Goal: Transaction & Acquisition: Book appointment/travel/reservation

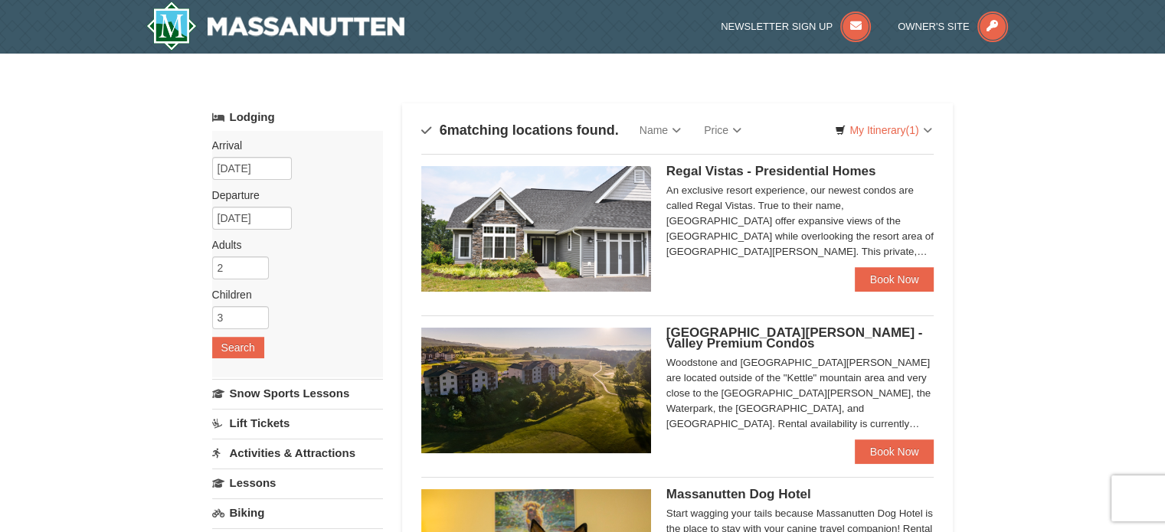
select select "10"
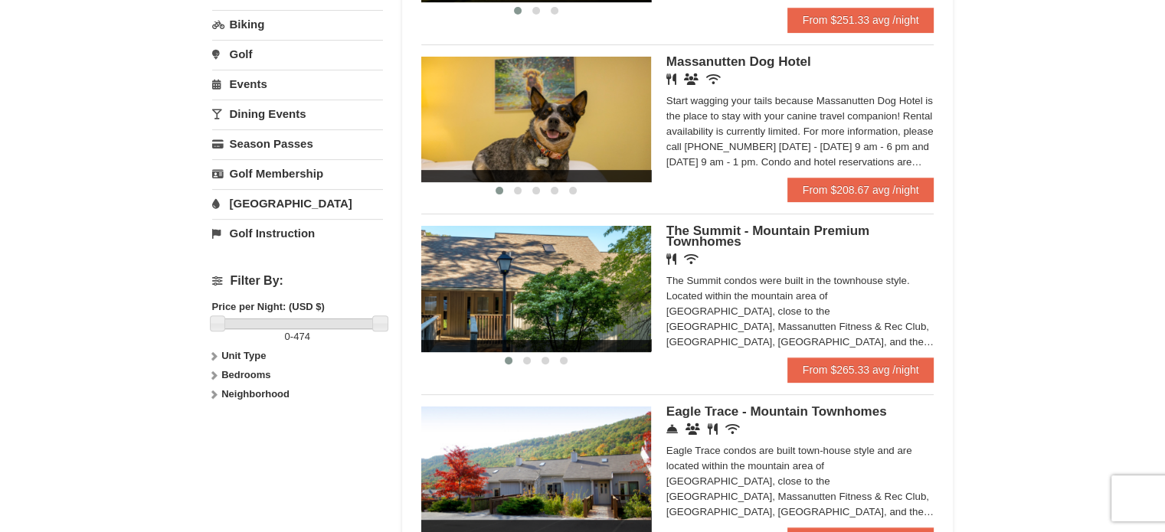
scroll to position [458, 0]
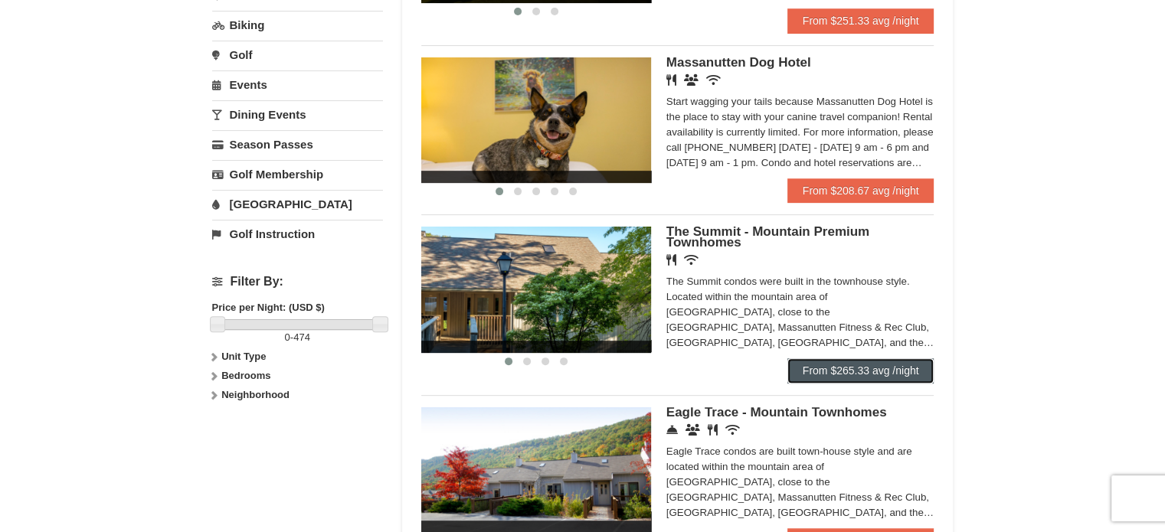
click at [832, 373] on link "From $265.33 avg /night" at bounding box center [860, 370] width 147 height 25
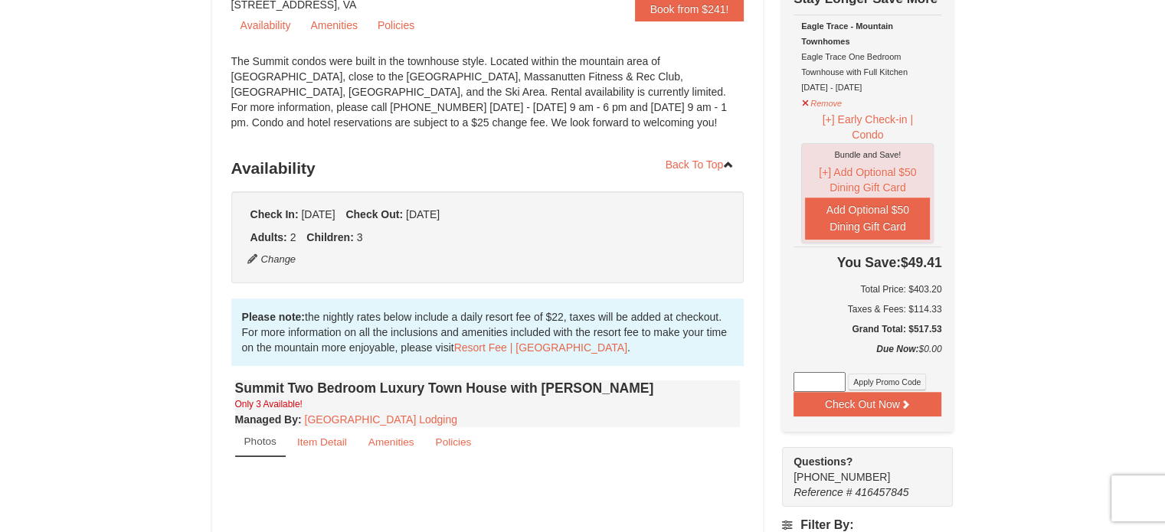
scroll to position [236, 0]
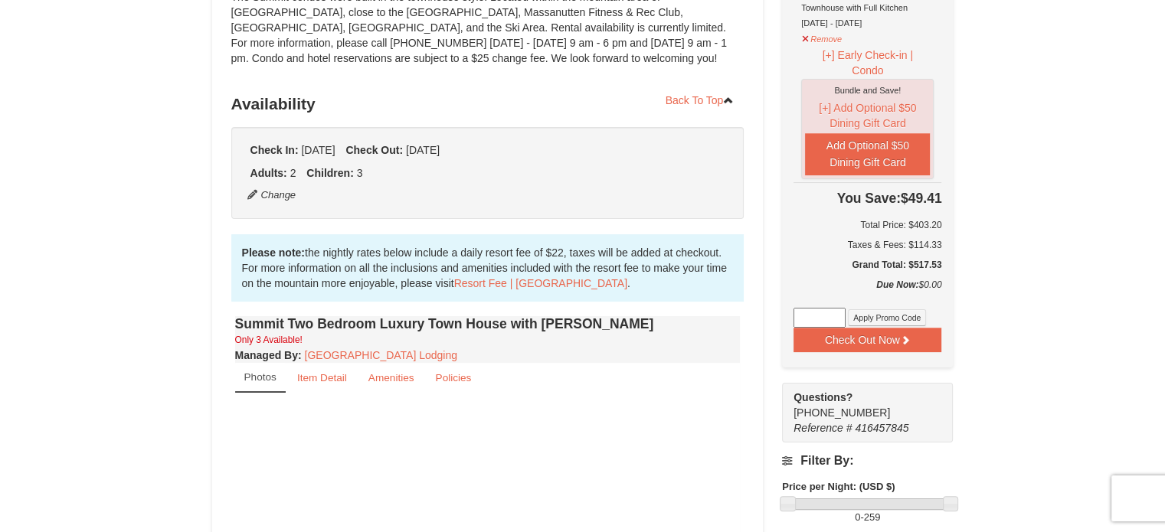
select select "10"
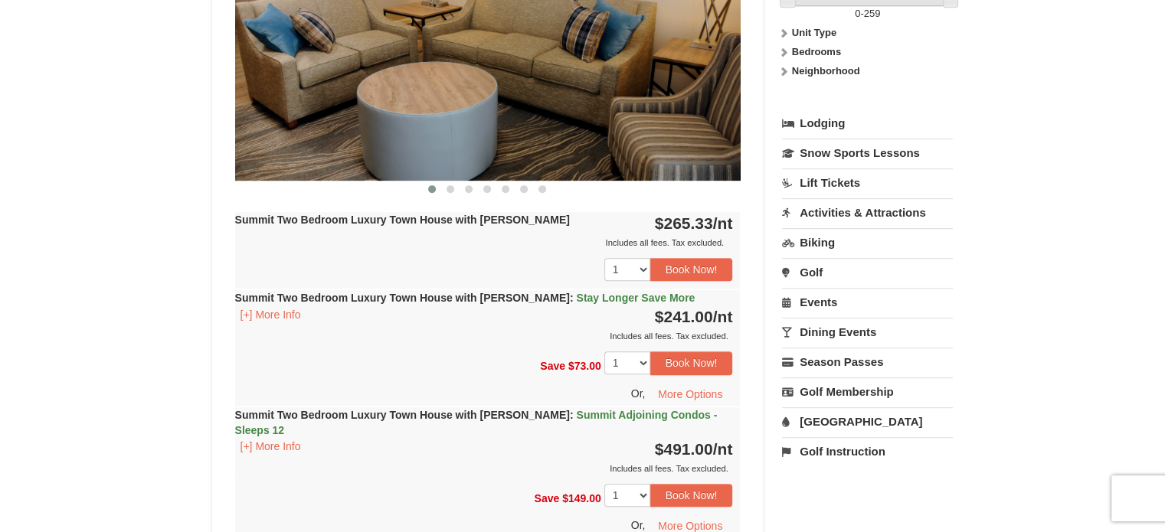
scroll to position [510, 0]
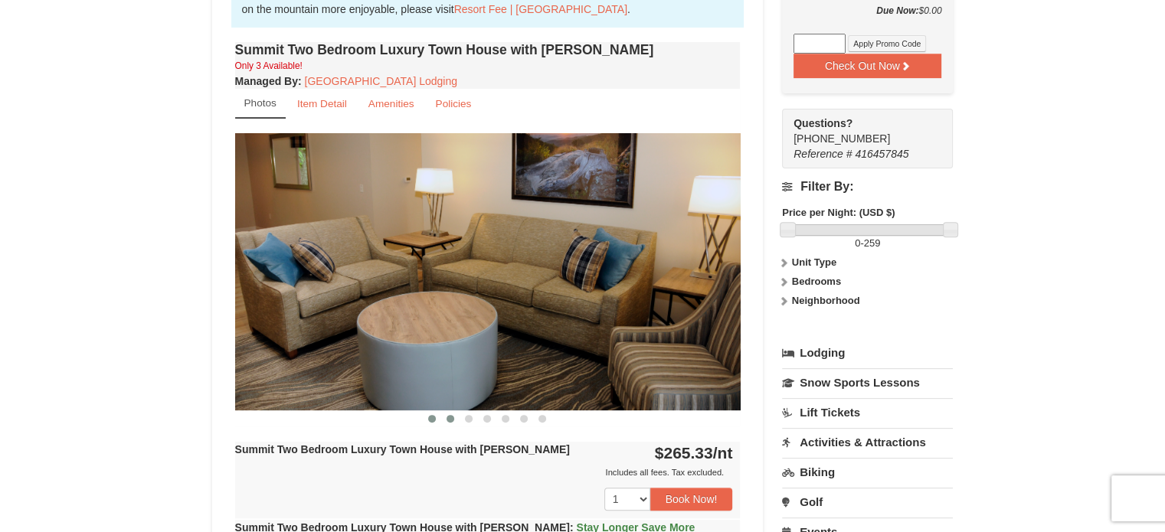
click at [449, 418] on span at bounding box center [450, 419] width 8 height 8
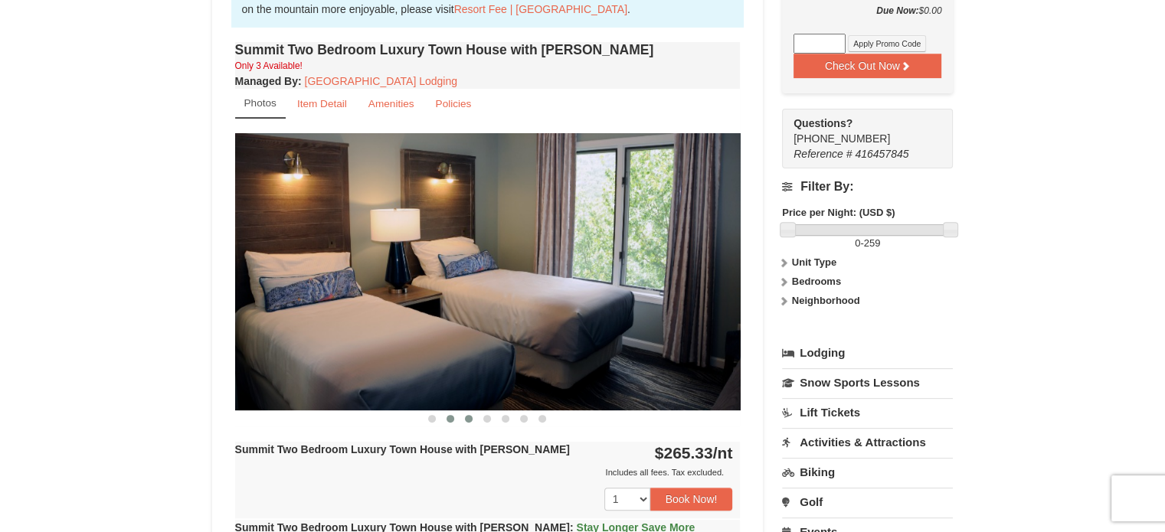
click at [474, 416] on button at bounding box center [468, 418] width 18 height 15
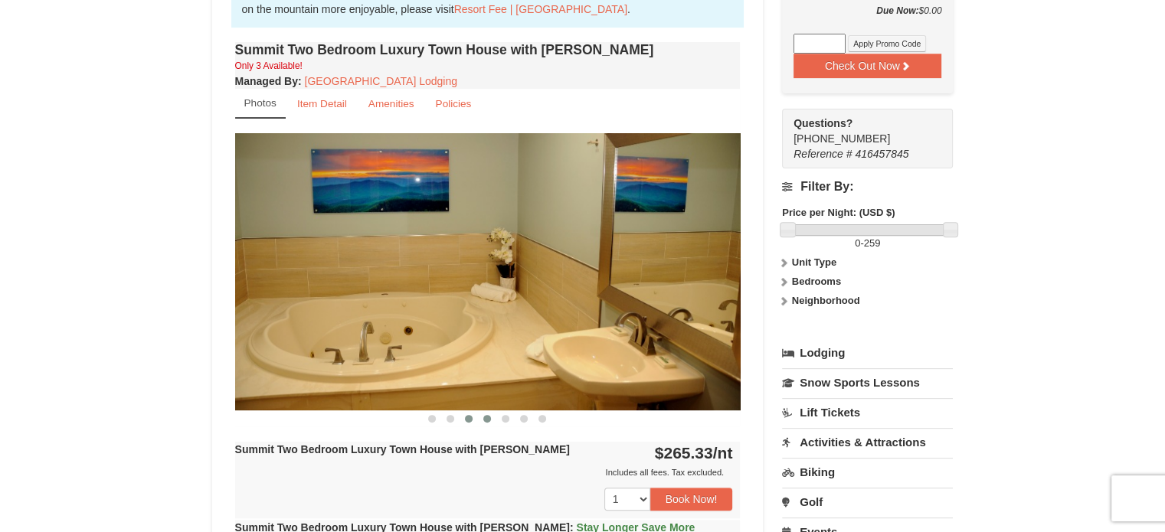
click at [495, 416] on button at bounding box center [487, 418] width 18 height 15
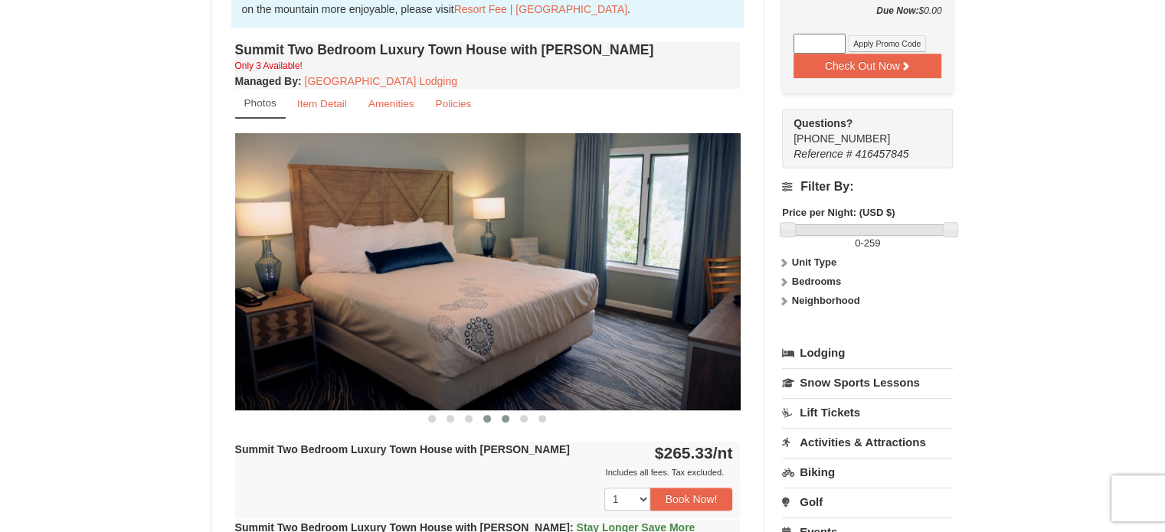
click at [511, 417] on button at bounding box center [505, 418] width 18 height 15
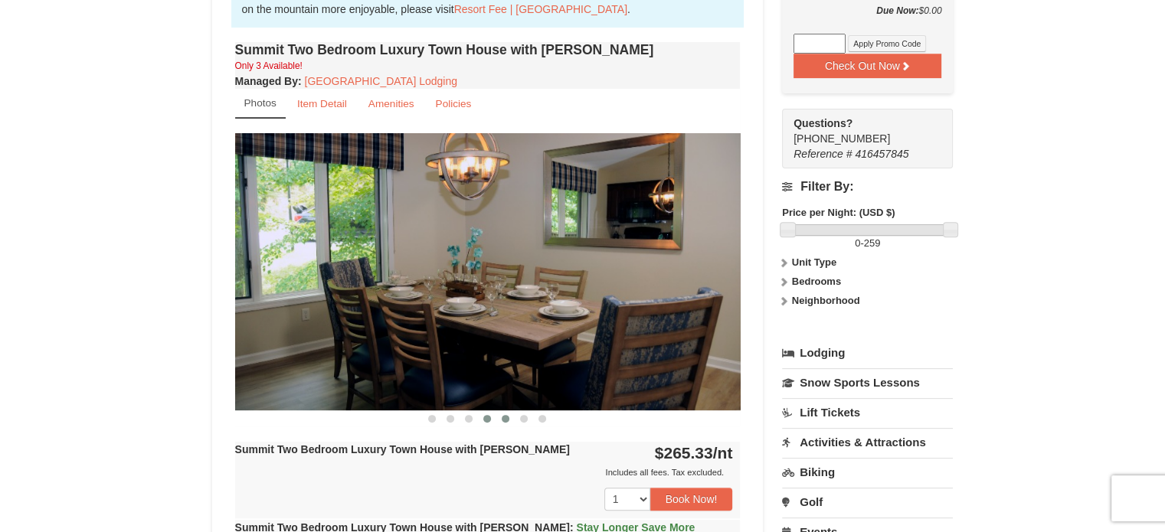
click at [486, 415] on span at bounding box center [487, 419] width 8 height 8
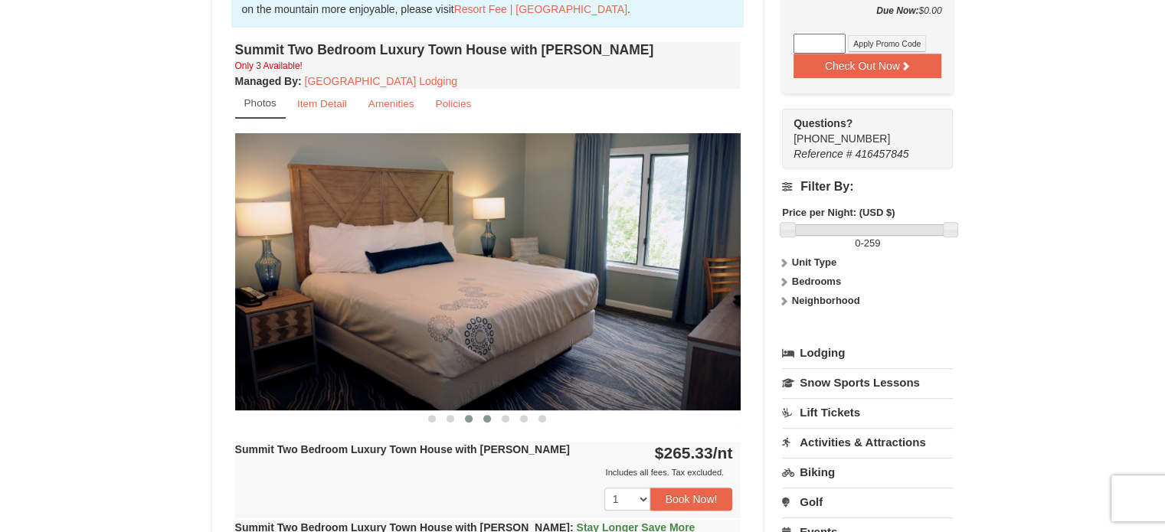
click at [471, 413] on button at bounding box center [468, 418] width 18 height 15
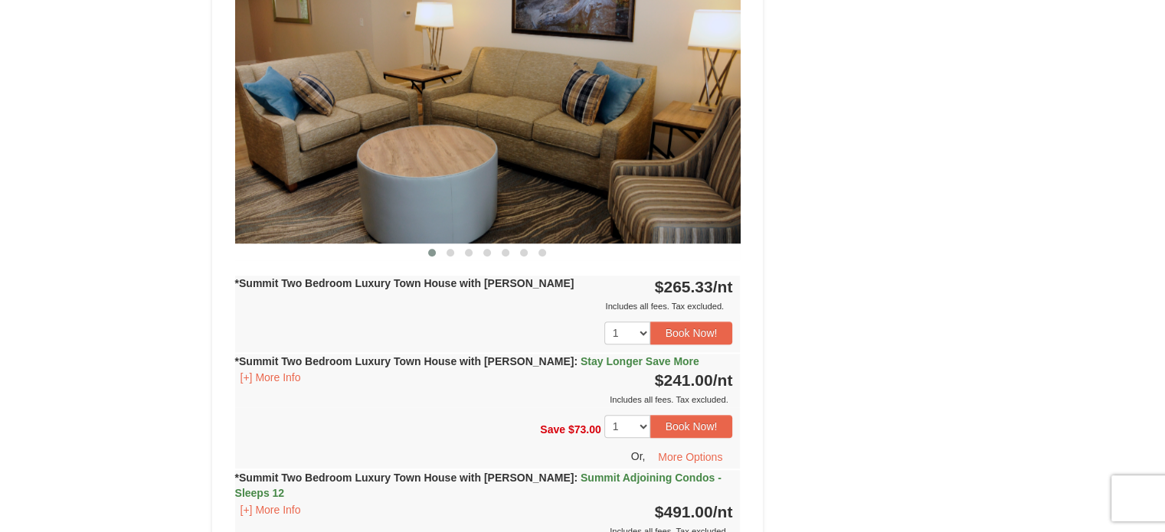
scroll to position [1437, 0]
click at [450, 248] on span at bounding box center [450, 252] width 8 height 8
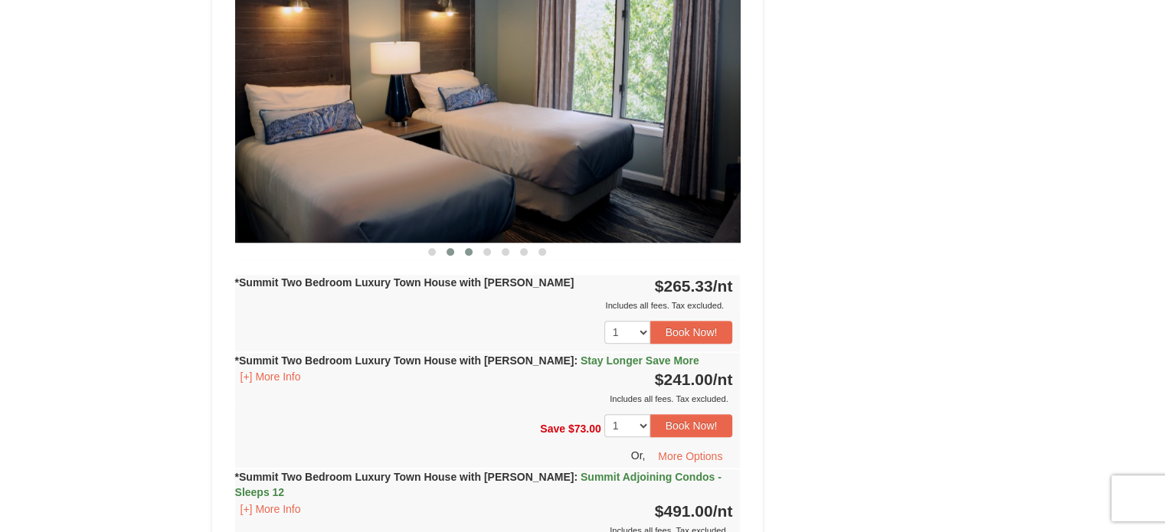
click at [466, 248] on span at bounding box center [469, 252] width 8 height 8
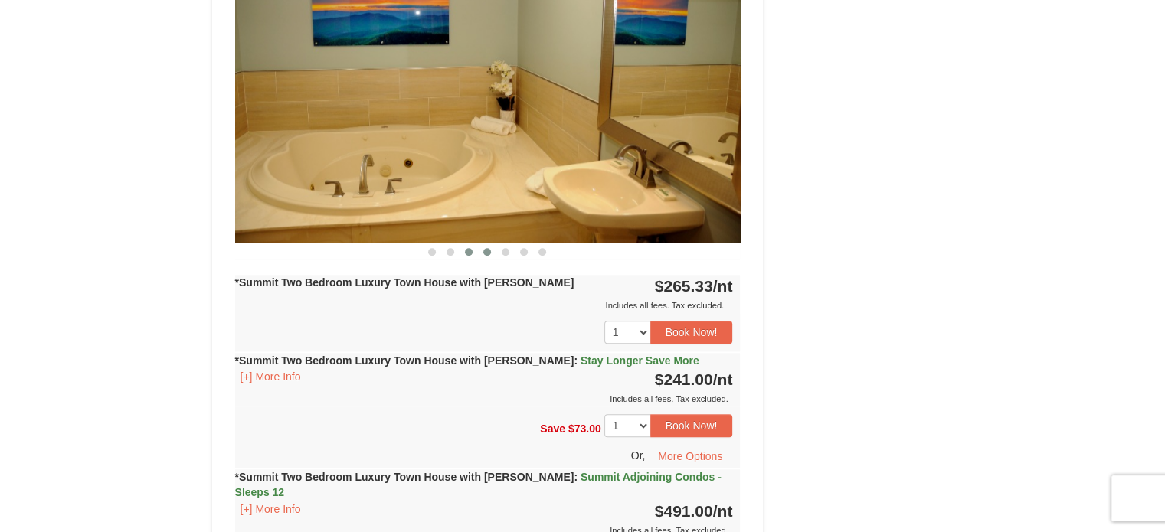
click at [493, 244] on button at bounding box center [487, 251] width 18 height 15
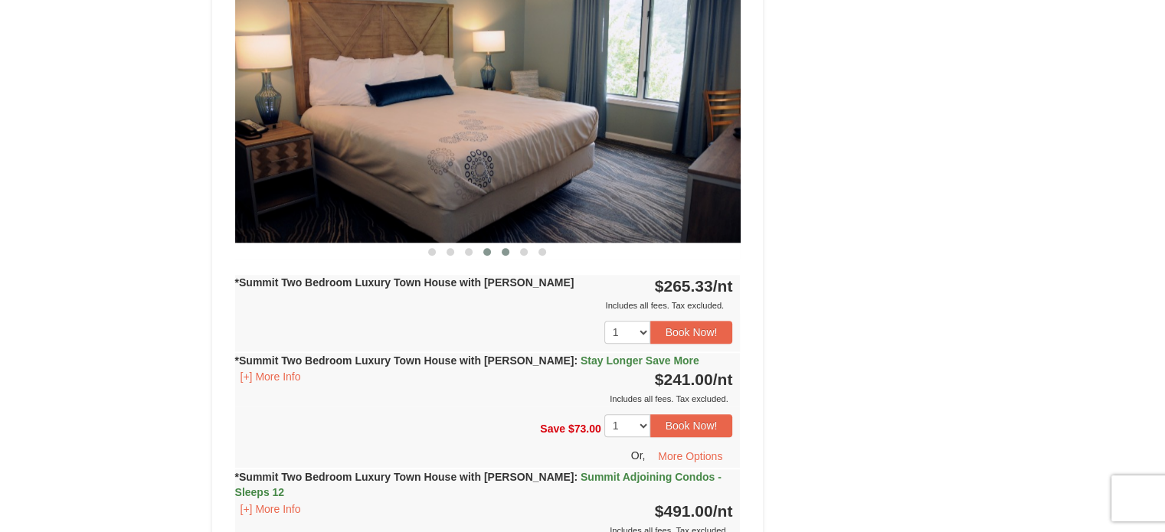
click at [512, 244] on button at bounding box center [505, 251] width 18 height 15
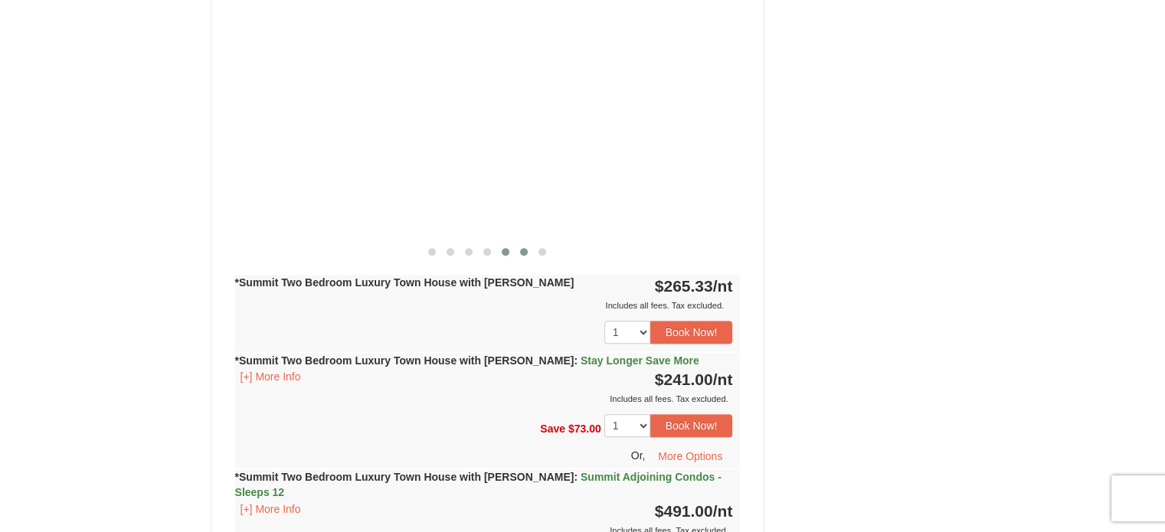
click at [531, 244] on button at bounding box center [524, 251] width 18 height 15
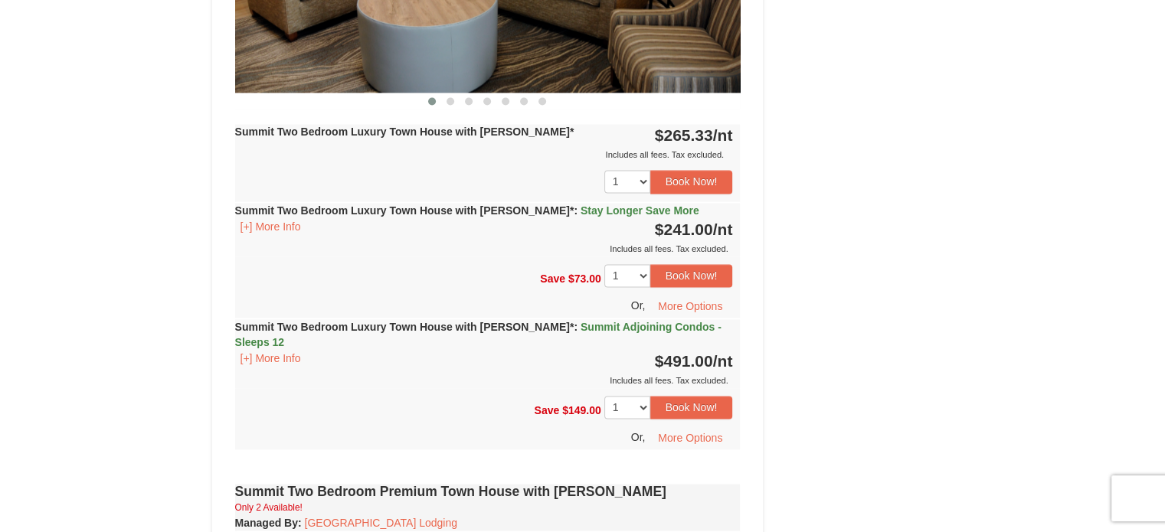
scroll to position [2348, 0]
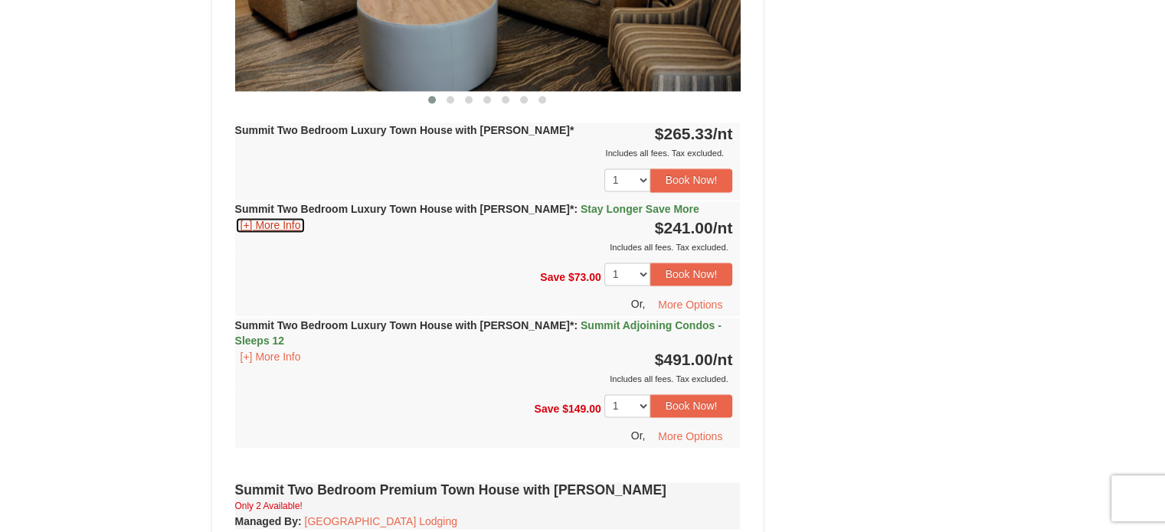
click at [299, 217] on button "[+] More Info" at bounding box center [270, 225] width 71 height 17
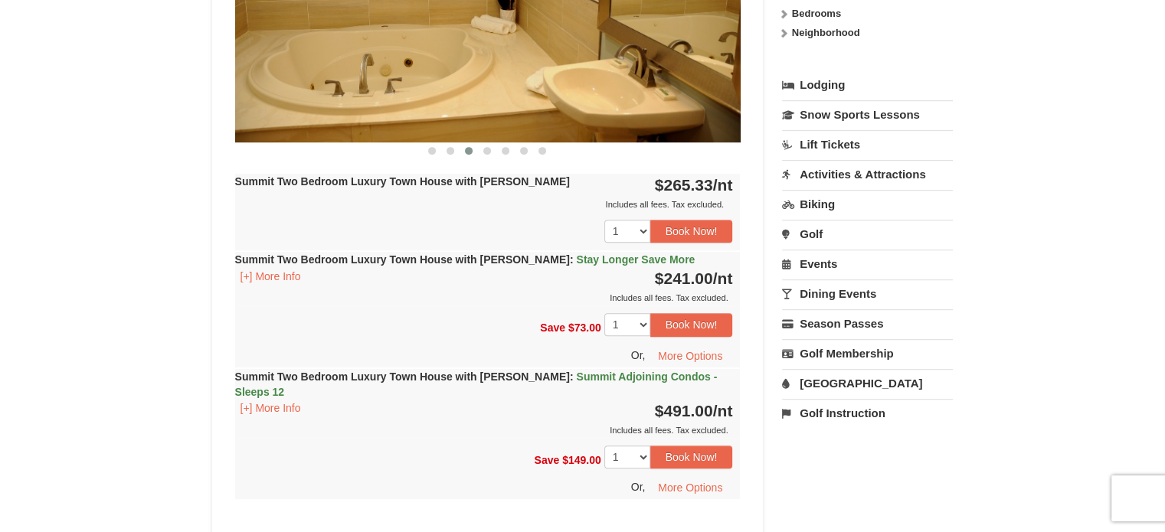
scroll to position [689, 0]
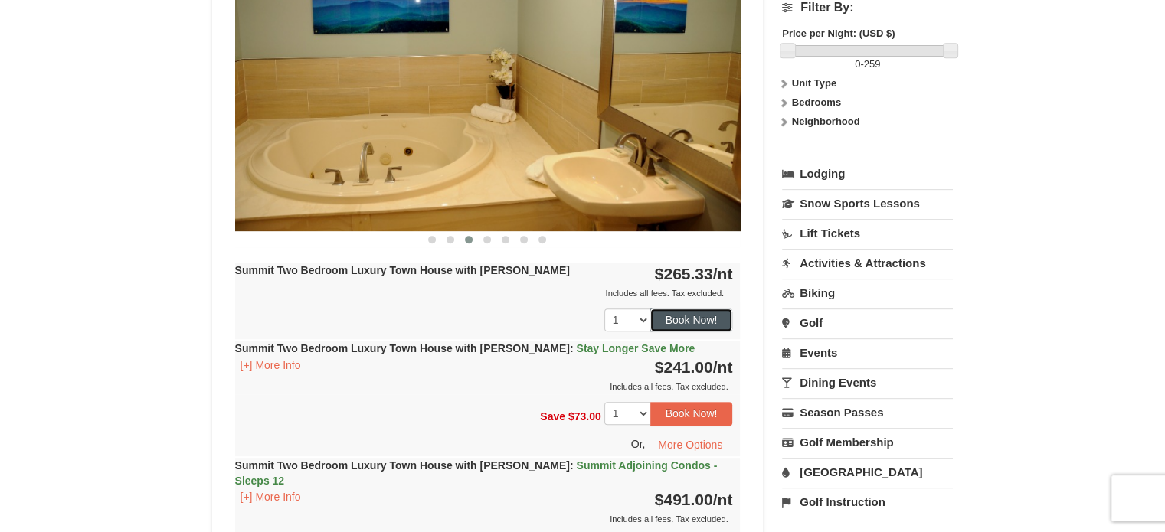
click at [662, 321] on button "Book Now!" at bounding box center [691, 320] width 83 height 23
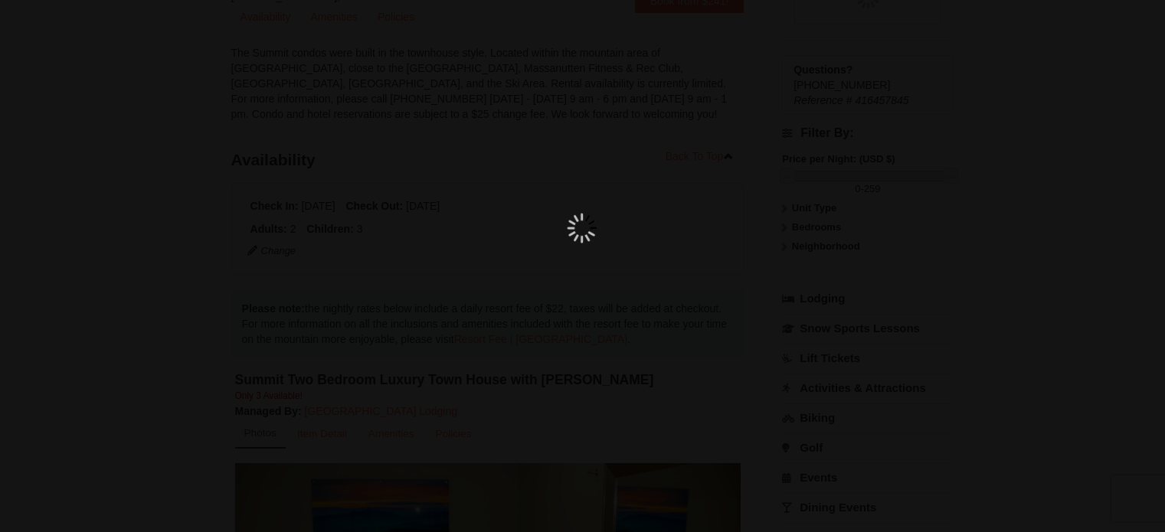
scroll to position [149, 0]
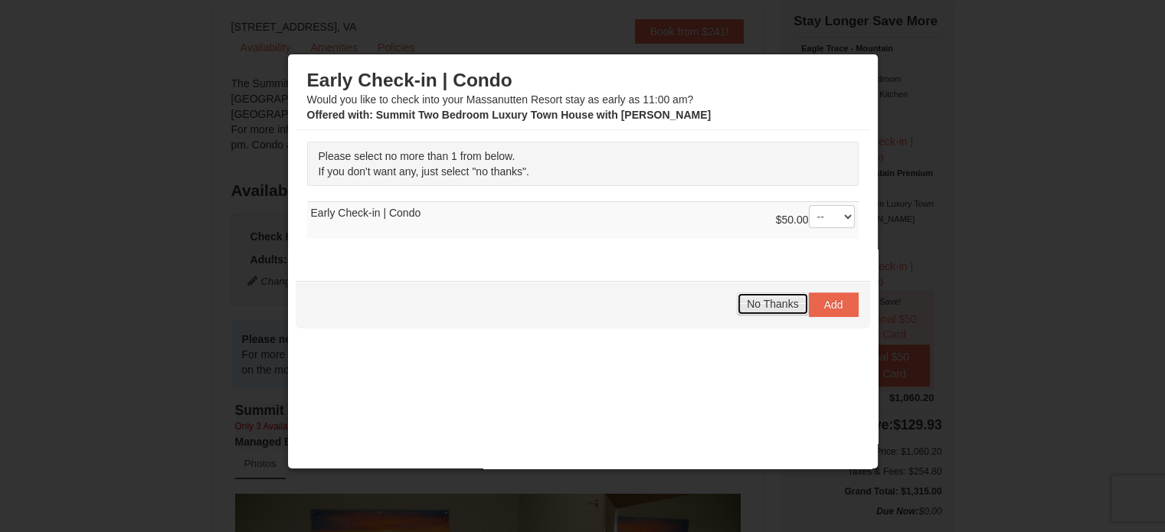
click at [775, 309] on button "No Thanks" at bounding box center [772, 304] width 71 height 23
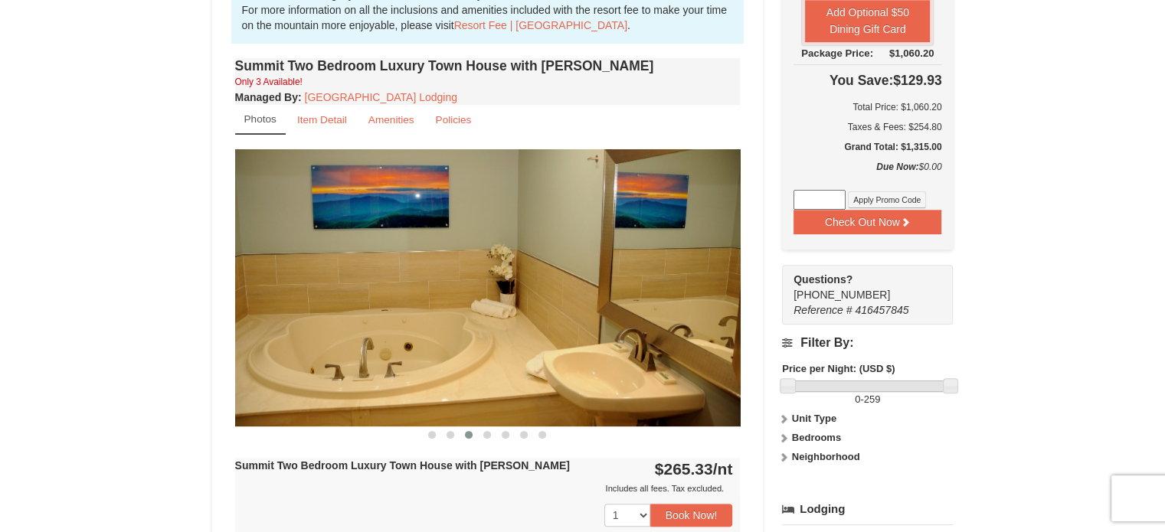
scroll to position [497, 0]
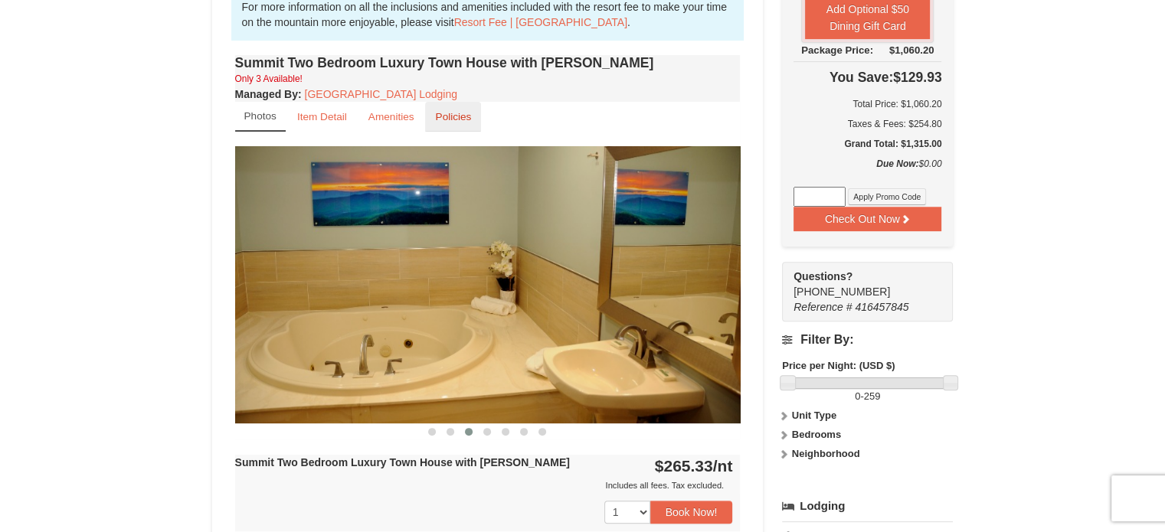
click at [457, 123] on link "Policies" at bounding box center [453, 117] width 56 height 30
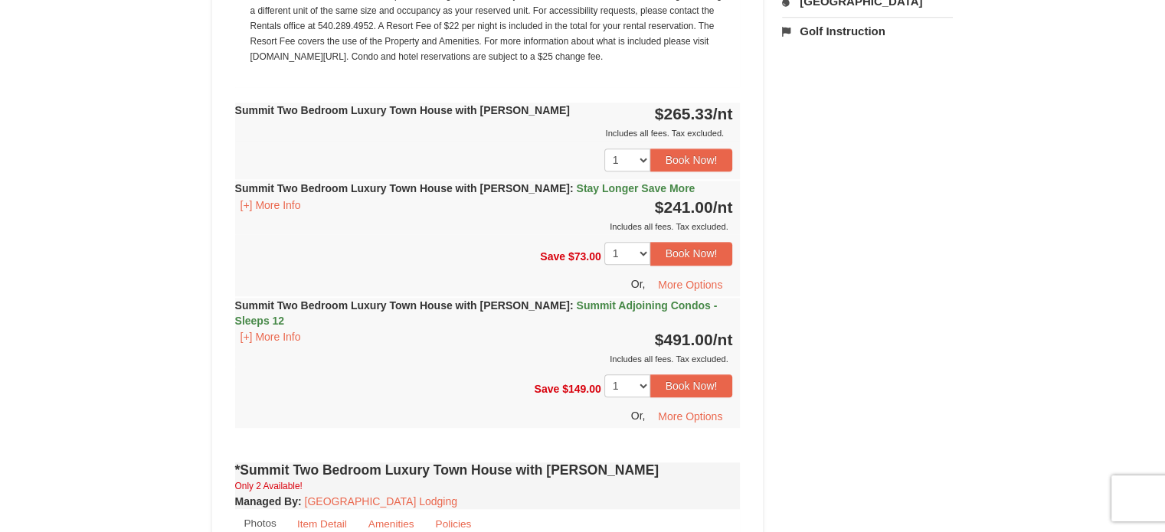
scroll to position [1313, 0]
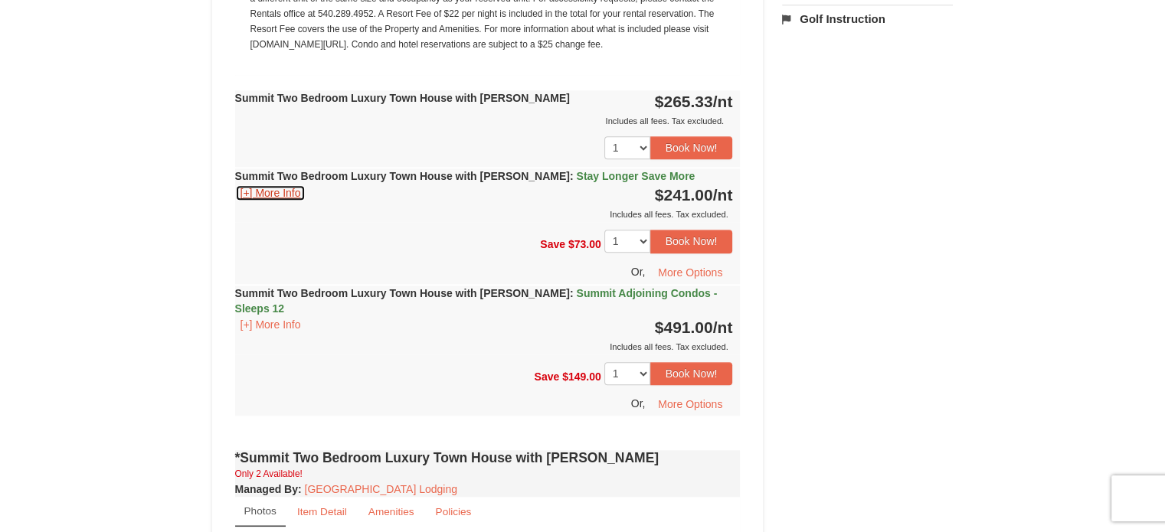
click at [283, 191] on button "[+] More Info" at bounding box center [270, 193] width 71 height 17
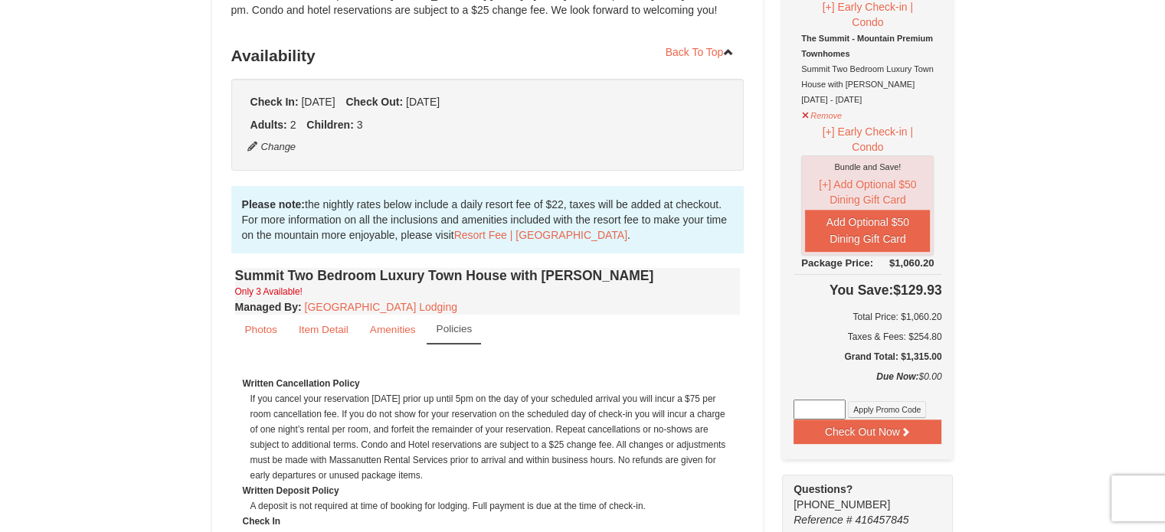
scroll to position [286, 0]
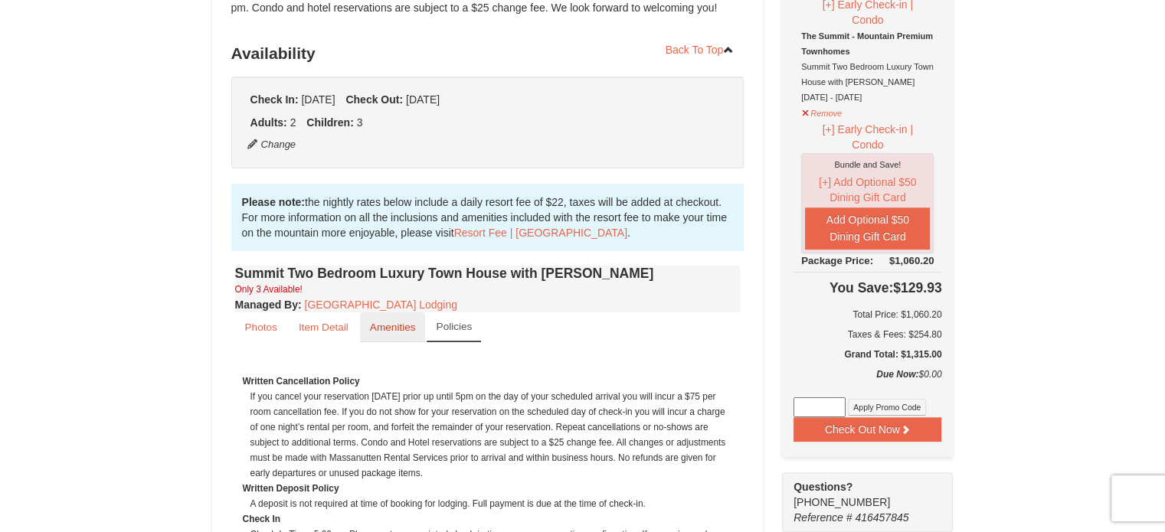
click at [409, 329] on small "Amenities" at bounding box center [393, 327] width 46 height 11
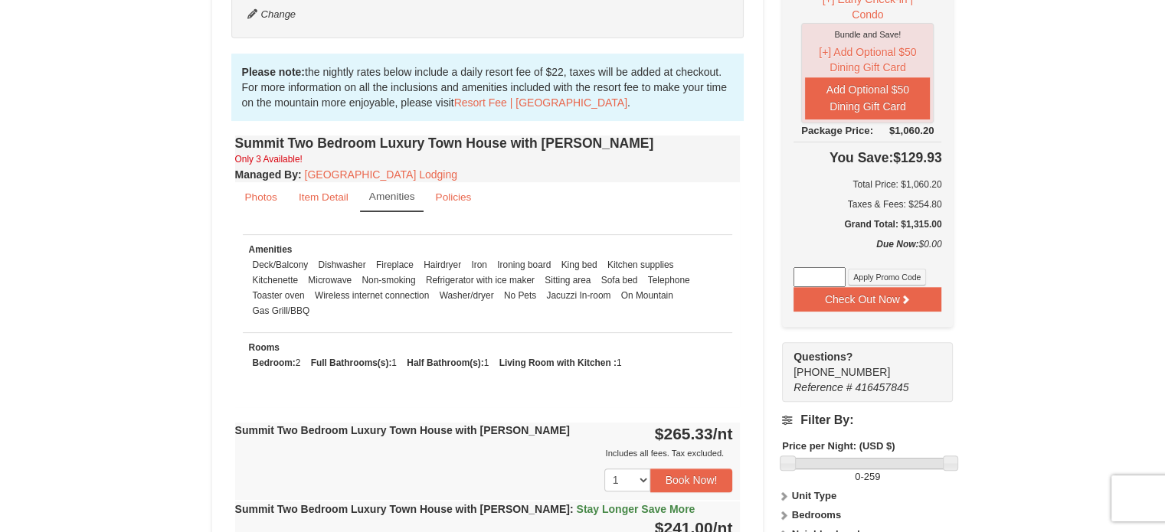
scroll to position [418, 0]
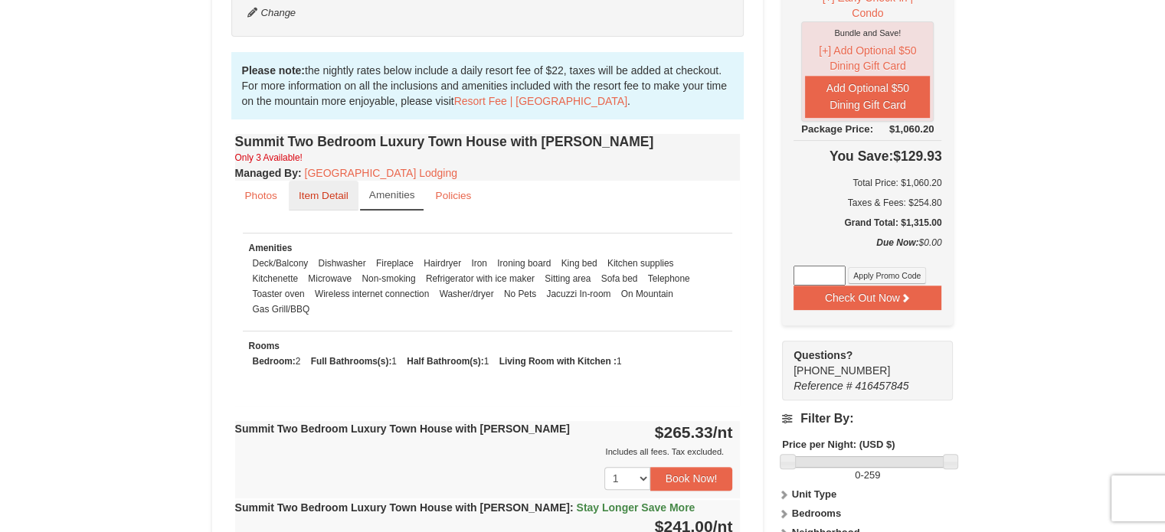
click at [310, 184] on link "Item Detail" at bounding box center [324, 196] width 70 height 30
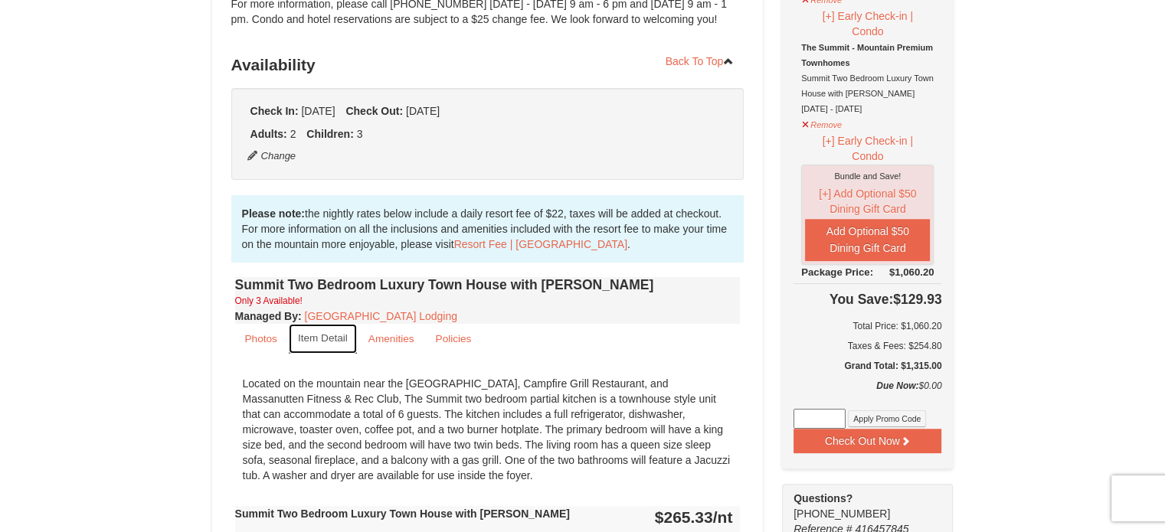
scroll to position [274, 0]
click at [263, 345] on link "Photos" at bounding box center [261, 340] width 52 height 30
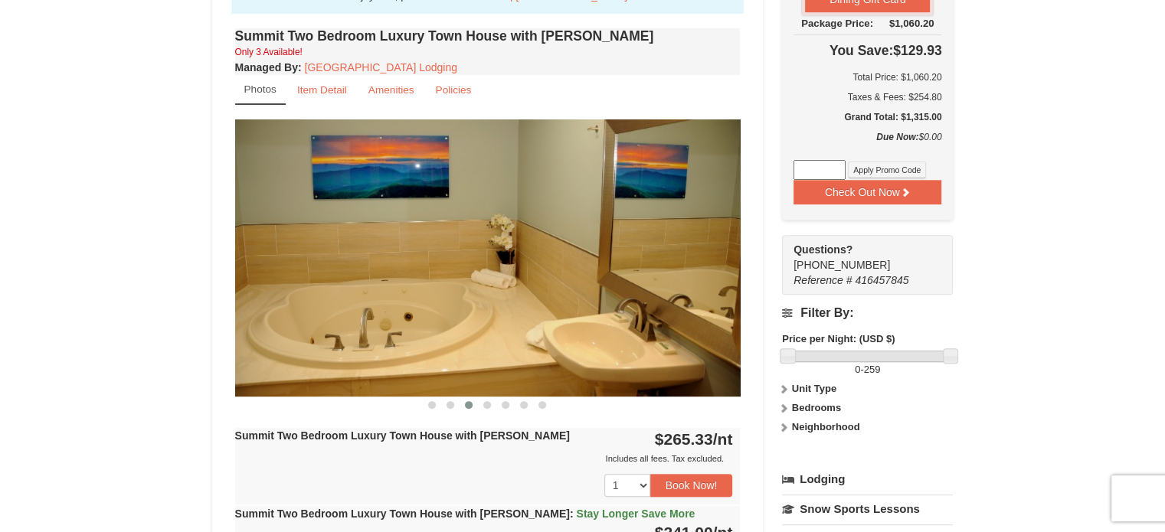
scroll to position [524, 0]
click at [489, 407] on button at bounding box center [487, 404] width 18 height 15
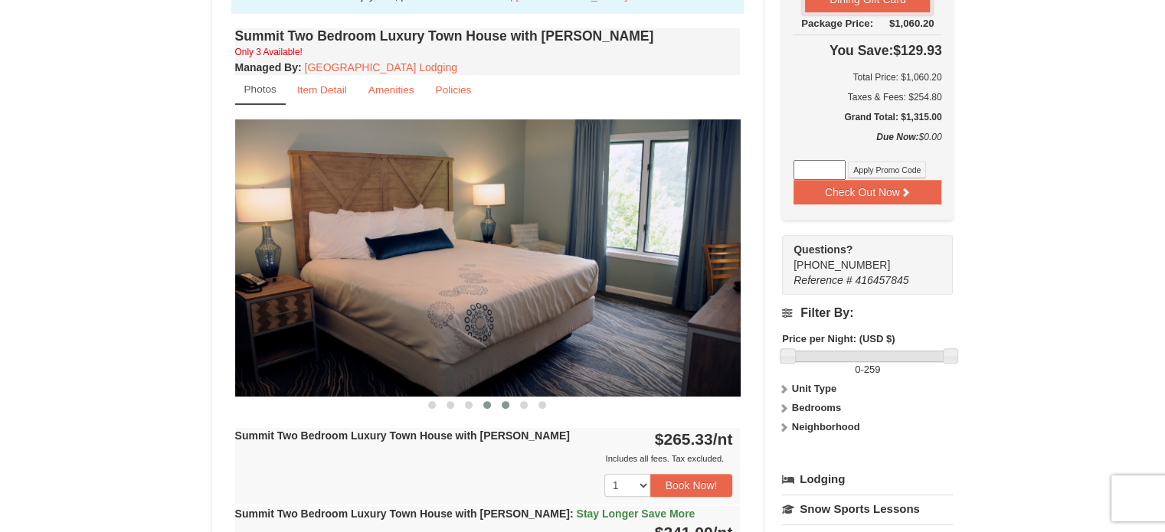
click at [502, 404] on span at bounding box center [506, 405] width 8 height 8
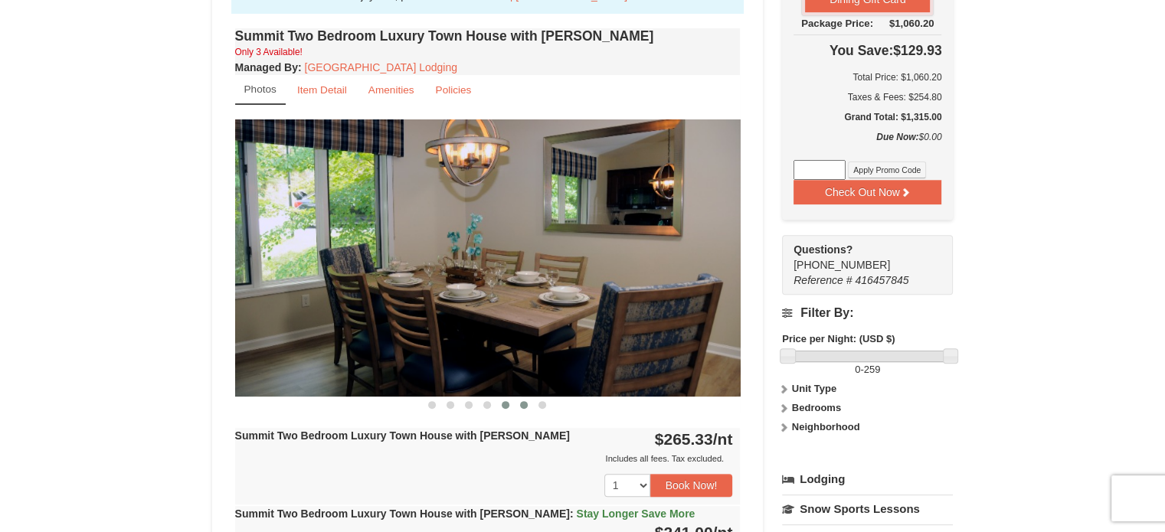
click at [524, 404] on span at bounding box center [524, 405] width 8 height 8
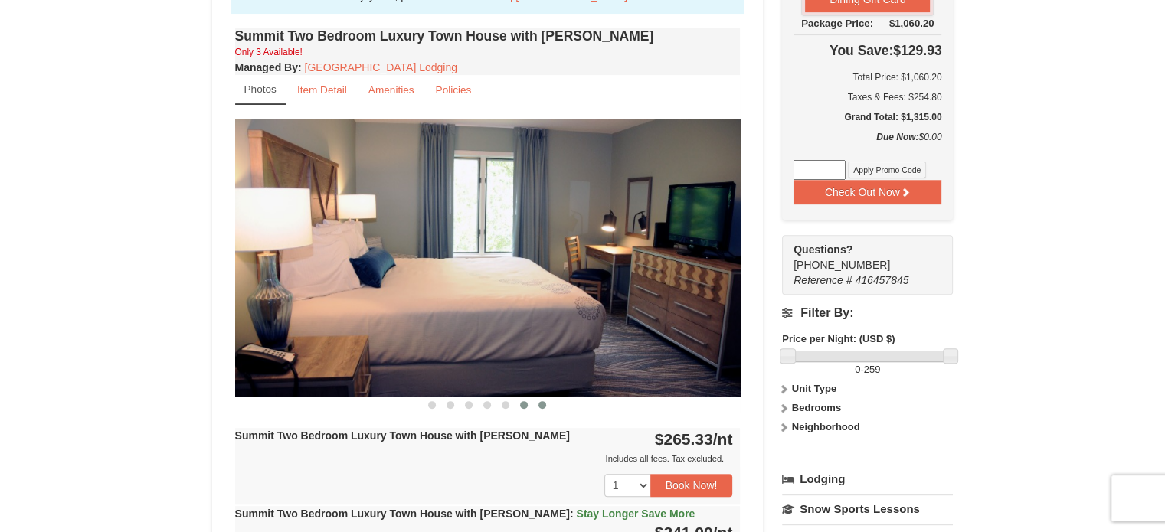
click at [543, 404] on span at bounding box center [542, 405] width 8 height 8
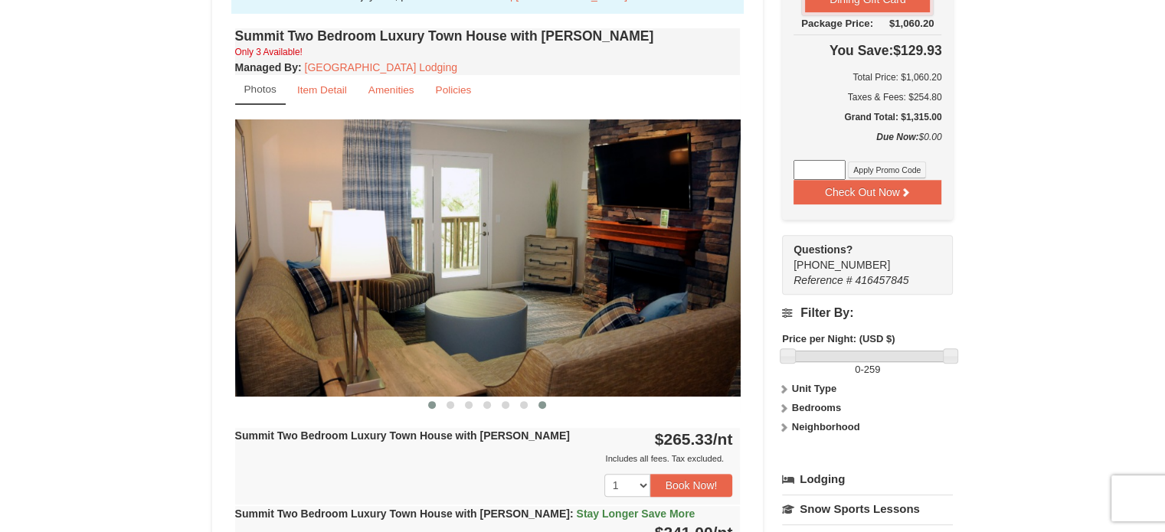
click at [435, 401] on span at bounding box center [432, 405] width 8 height 8
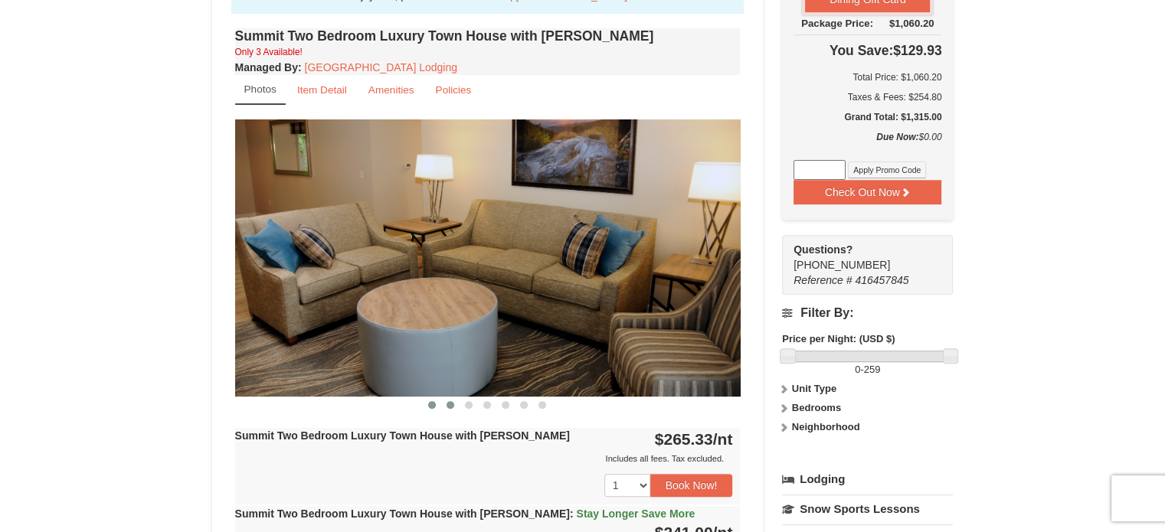
click at [450, 401] on span at bounding box center [450, 405] width 8 height 8
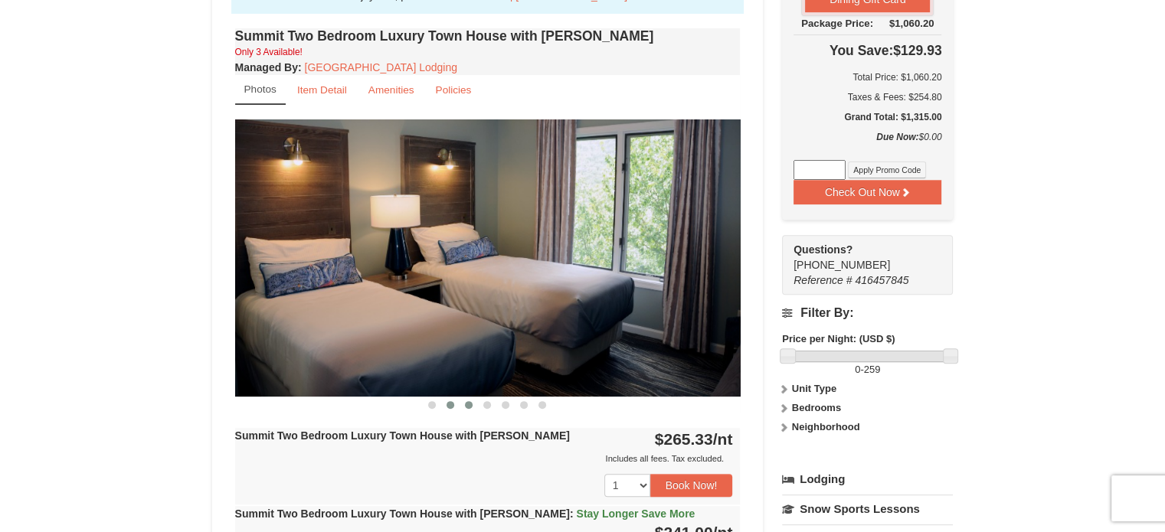
click at [466, 404] on span at bounding box center [469, 405] width 8 height 8
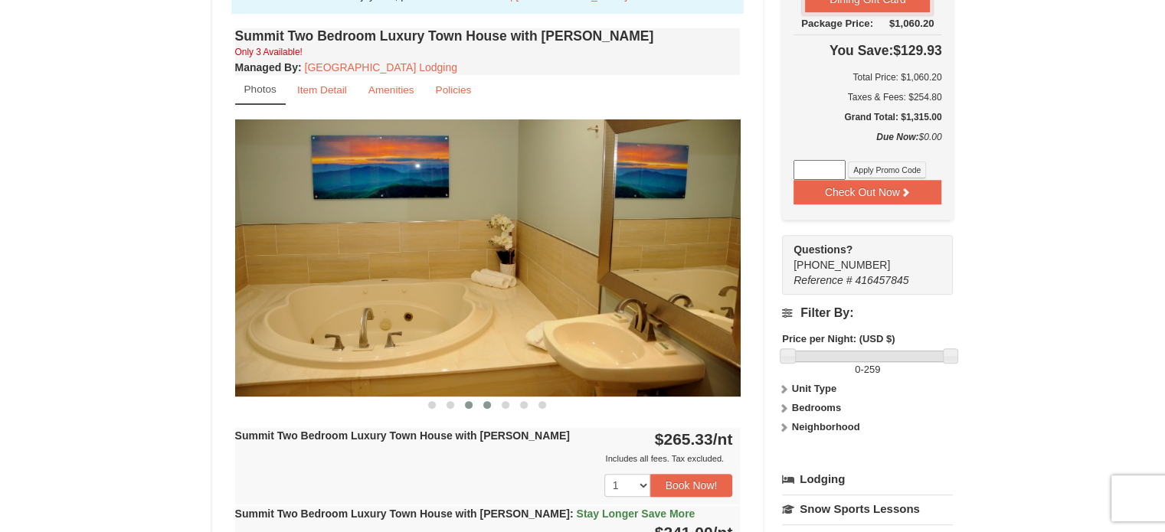
click at [495, 406] on button at bounding box center [487, 404] width 18 height 15
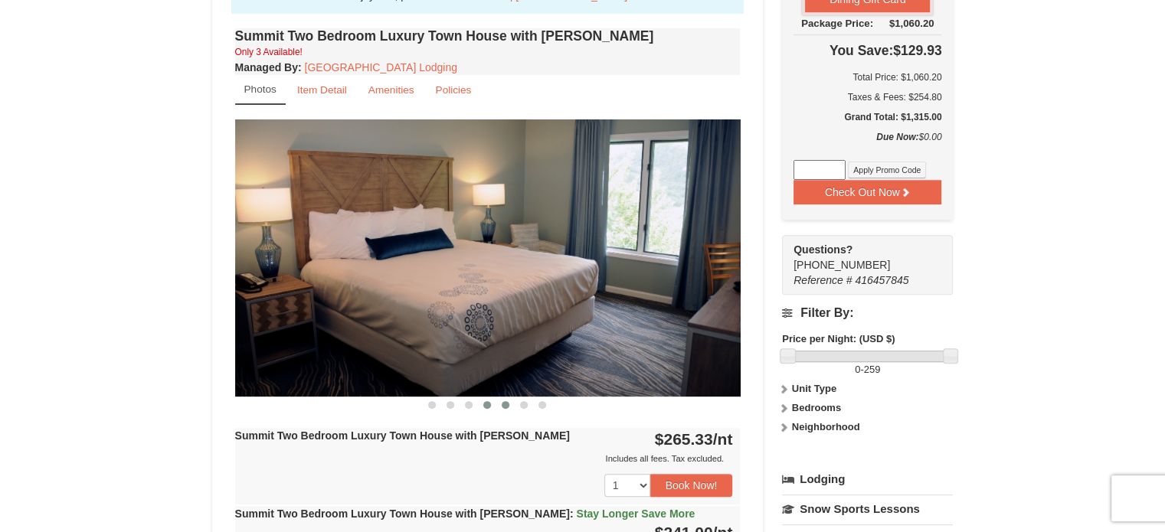
click at [512, 401] on button at bounding box center [505, 404] width 18 height 15
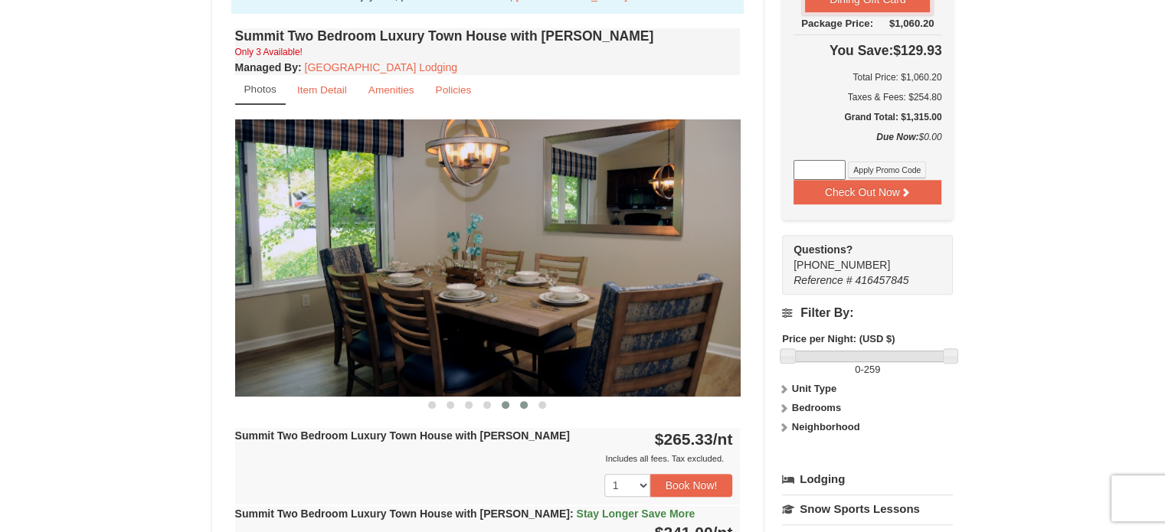
click at [525, 401] on span at bounding box center [524, 405] width 8 height 8
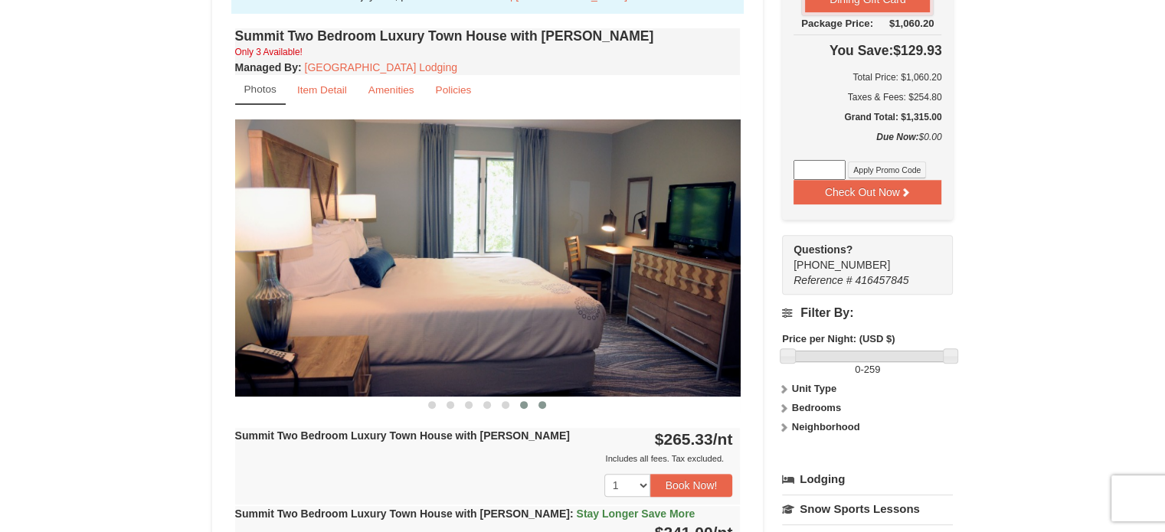
click at [543, 401] on span at bounding box center [542, 405] width 8 height 8
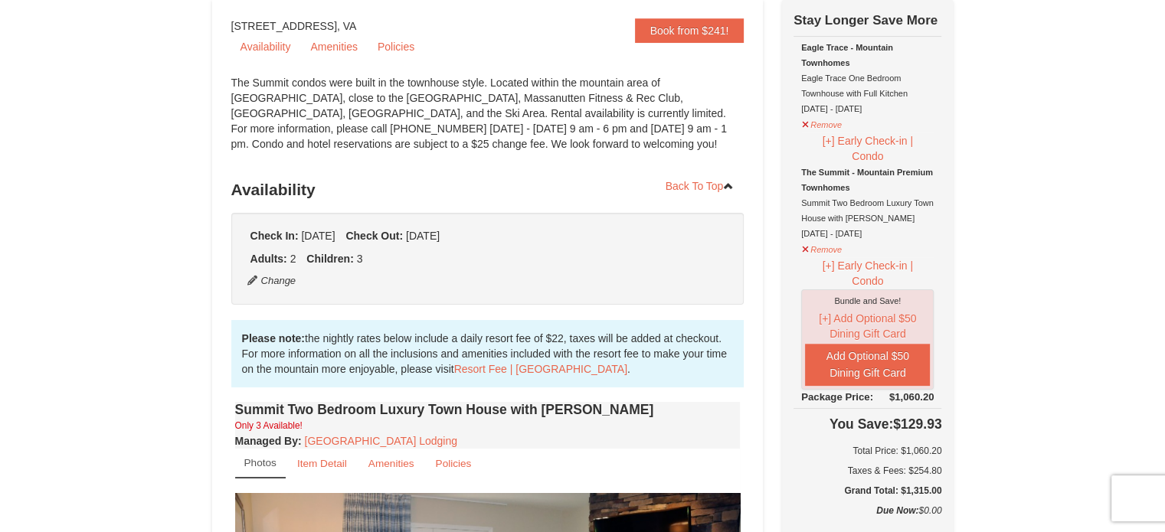
scroll to position [150, 0]
click at [818, 123] on button "Remove" at bounding box center [821, 122] width 41 height 19
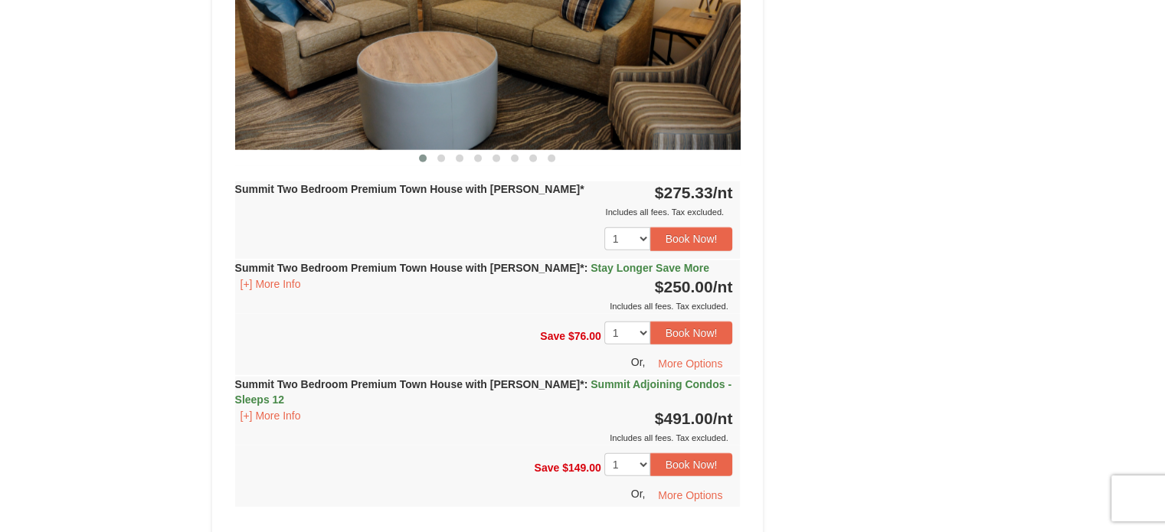
scroll to position [3972, 0]
